Goal: Find specific fact: Find specific page/section

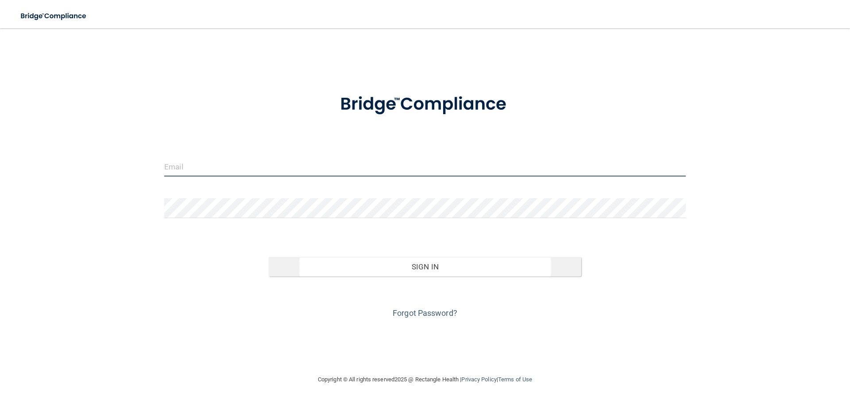
type input "[EMAIL_ADDRESS][DOMAIN_NAME]"
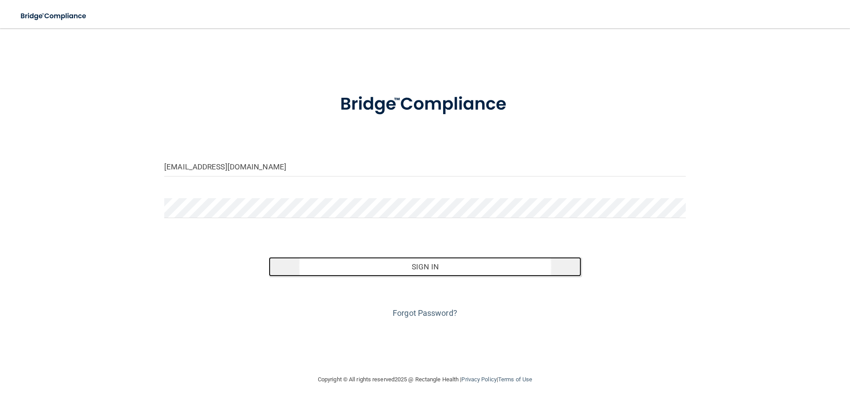
click at [396, 267] on button "Sign In" at bounding box center [425, 266] width 313 height 19
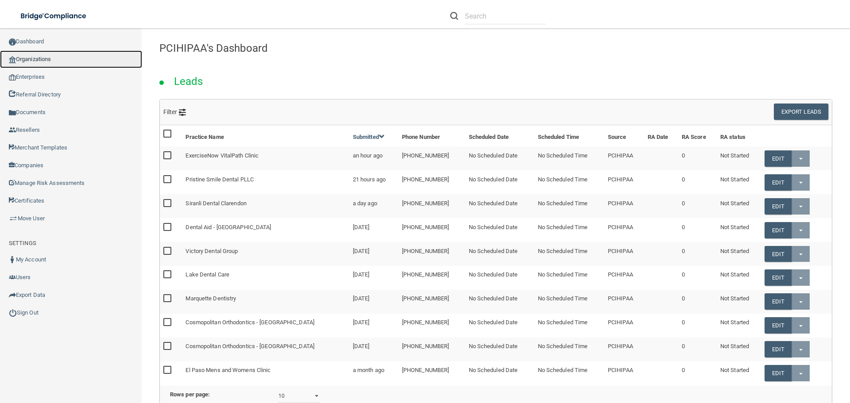
click at [38, 55] on link "Organizations" at bounding box center [71, 59] width 142 height 18
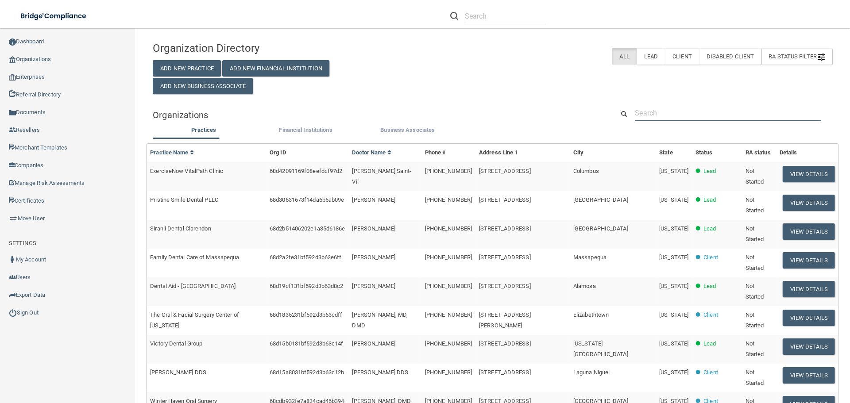
click at [667, 111] on input "text" at bounding box center [728, 113] width 186 height 16
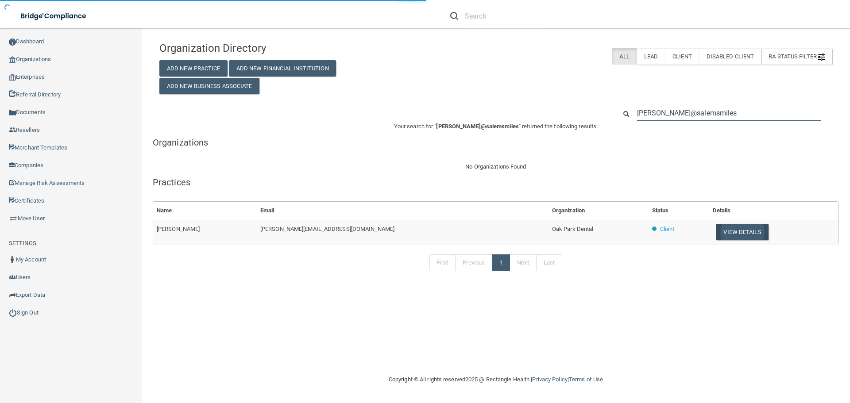
type input "[PERSON_NAME]@salemsmiles"
click at [716, 229] on button "View Details" at bounding box center [742, 232] width 52 height 16
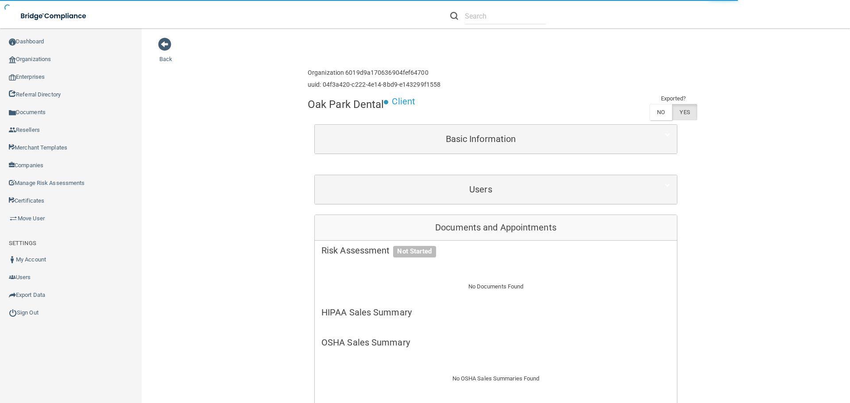
click at [517, 202] on div "Users" at bounding box center [496, 189] width 362 height 29
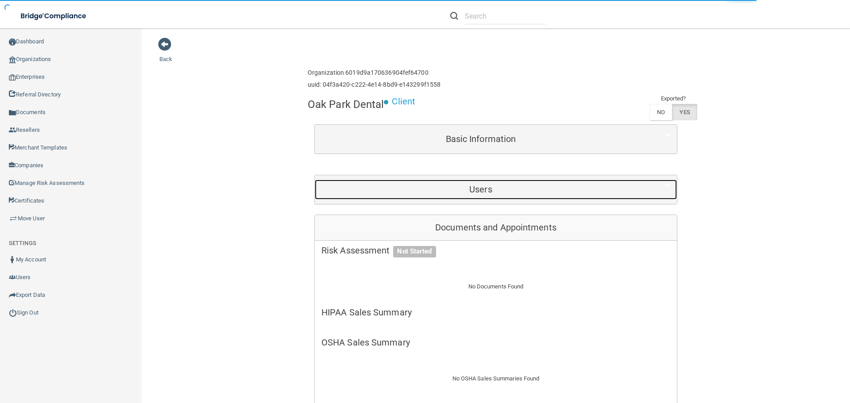
click at [511, 189] on h5 "Users" at bounding box center [480, 190] width 319 height 10
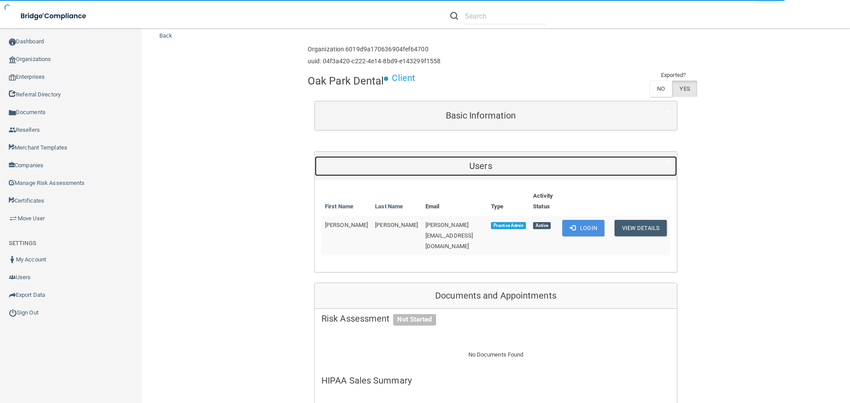
scroll to position [44, 0]
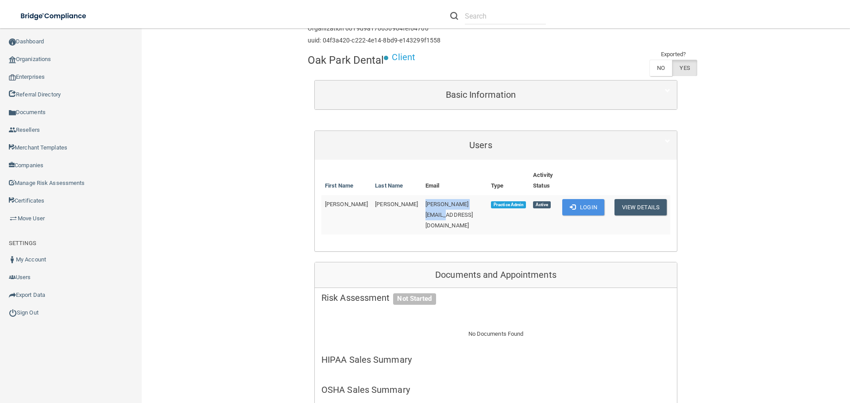
drag, startPoint x: 458, startPoint y: 194, endPoint x: 392, endPoint y: 196, distance: 65.1
click at [422, 196] on td "[PERSON_NAME][EMAIL_ADDRESS][DOMAIN_NAME]" at bounding box center [454, 214] width 65 height 39
copy span "[PERSON_NAME][EMAIL_ADDRESS][DOMAIN_NAME]"
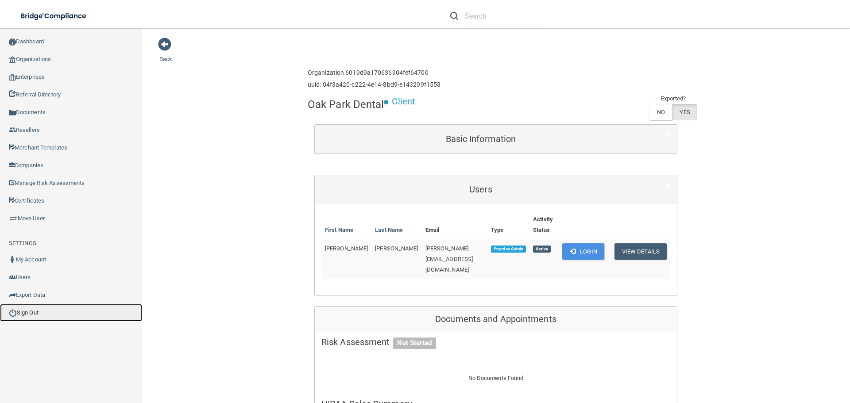
click at [35, 314] on link "Sign Out" at bounding box center [71, 313] width 142 height 18
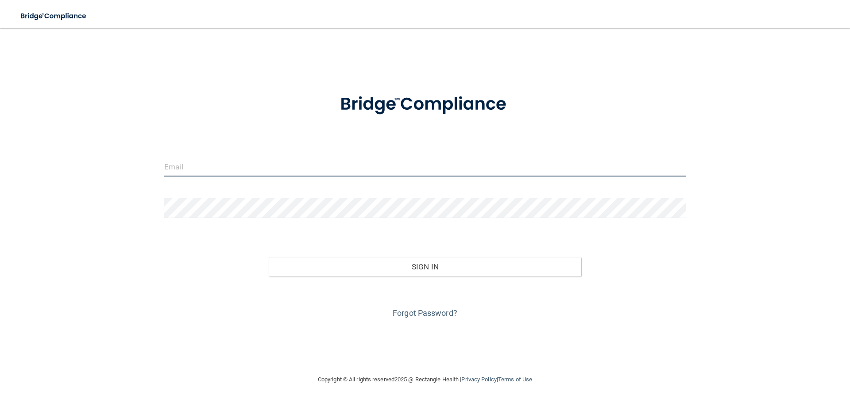
type input "[EMAIL_ADDRESS][DOMAIN_NAME]"
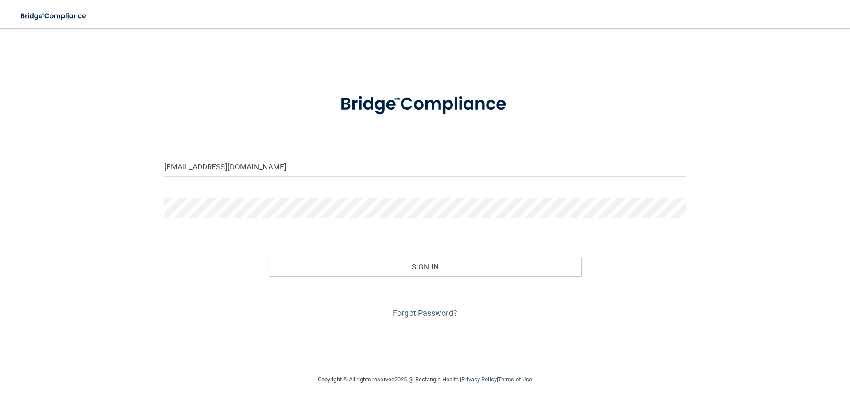
click at [624, 71] on div "[EMAIL_ADDRESS][DOMAIN_NAME] Invalid email/password. You don't have permission …" at bounding box center [425, 201] width 814 height 328
click at [428, 313] on link "Forgot Password?" at bounding box center [424, 312] width 65 height 9
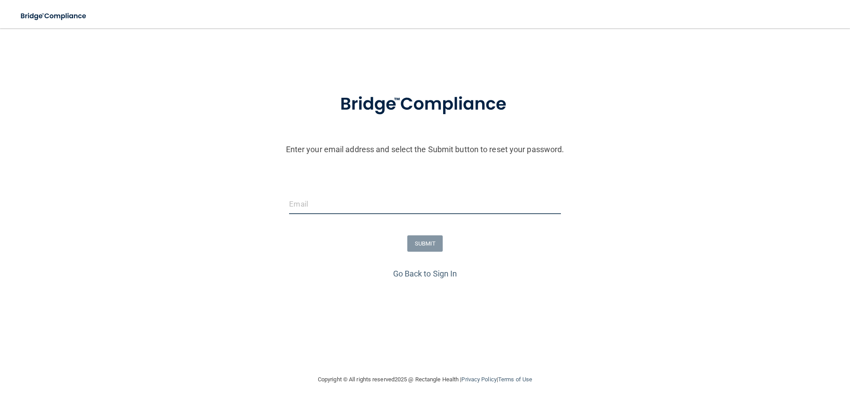
click at [391, 213] on input "email" at bounding box center [424, 204] width 271 height 20
paste input "[PERSON_NAME][EMAIL_ADDRESS][DOMAIN_NAME]"
type input "[PERSON_NAME][EMAIL_ADDRESS][DOMAIN_NAME]"
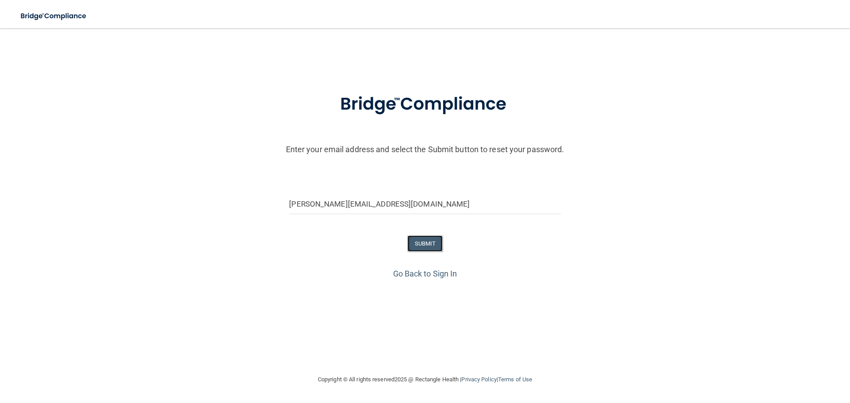
click at [427, 242] on button "SUBMIT" at bounding box center [425, 243] width 36 height 16
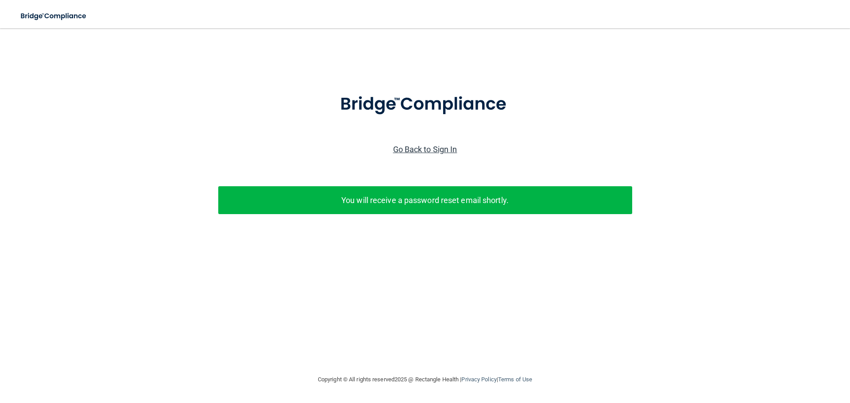
click at [429, 148] on link "Go Back to Sign In" at bounding box center [425, 149] width 64 height 9
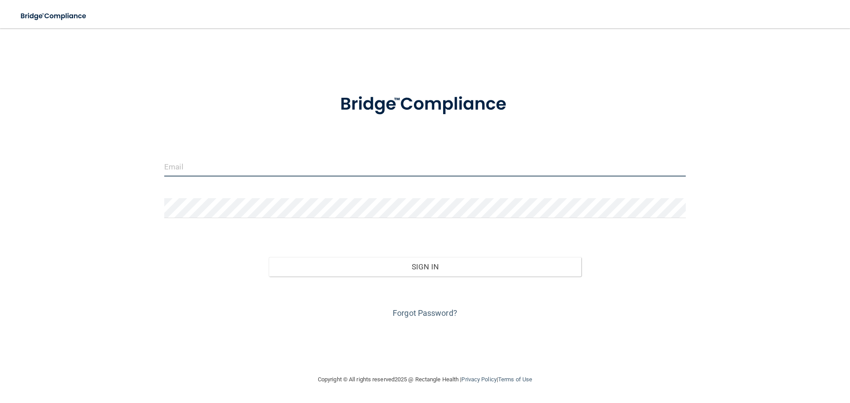
type input "[EMAIL_ADDRESS][DOMAIN_NAME]"
